Goal: Find specific page/section: Find specific page/section

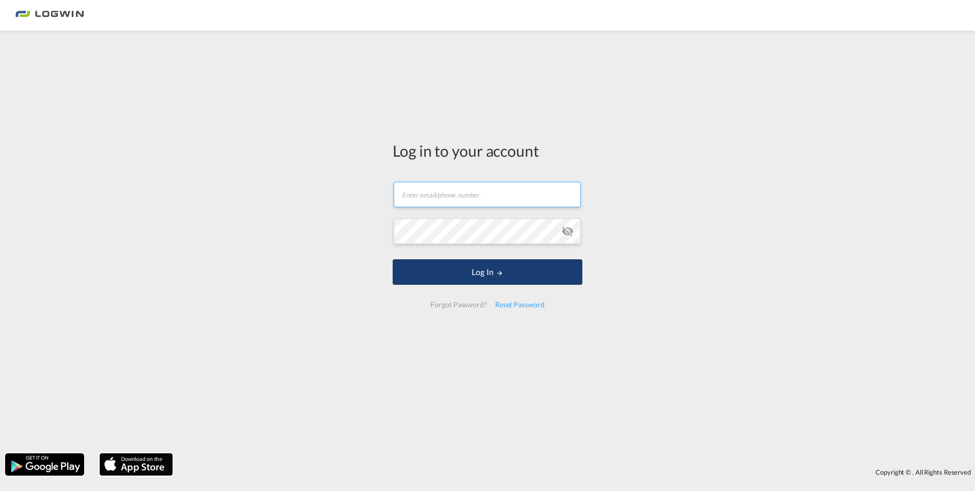
type input "[EMAIL_ADDRESS][DOMAIN_NAME]"
click at [490, 280] on button "Log In" at bounding box center [488, 271] width 190 height 25
